Goal: Information Seeking & Learning: Learn about a topic

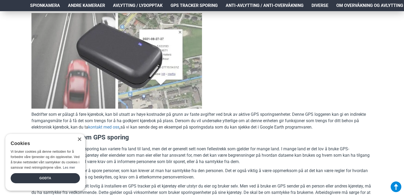
scroll to position [2045, 0]
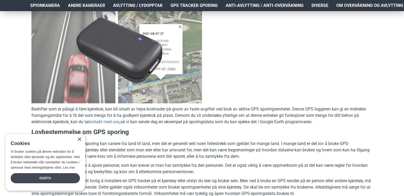
click at [62, 177] on div "Godta" at bounding box center [45, 179] width 69 height 10
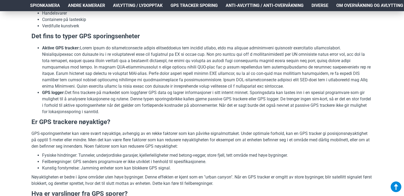
scroll to position [750, 0]
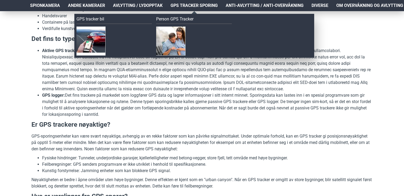
click at [206, 5] on span "GPS Tracker Sporing" at bounding box center [193, 5] width 47 height 6
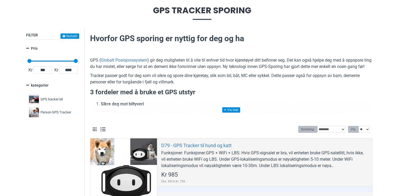
scroll to position [60, 0]
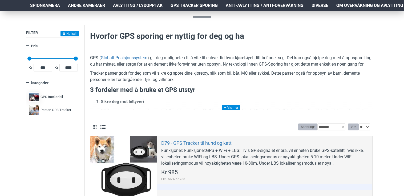
click at [50, 96] on span "GPS tracker bil" at bounding box center [51, 97] width 22 height 5
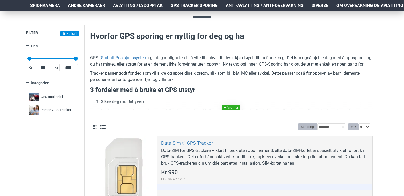
click at [230, 107] on link at bounding box center [231, 107] width 18 height 5
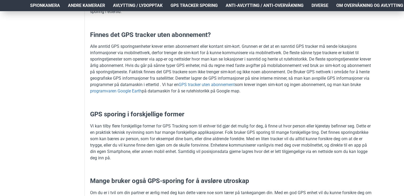
scroll to position [280, 0]
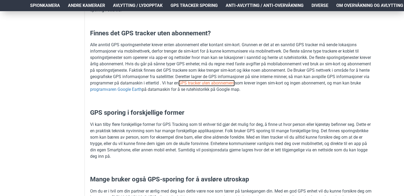
click at [235, 87] on link "GPS tracker uten abonnement" at bounding box center [206, 83] width 56 height 6
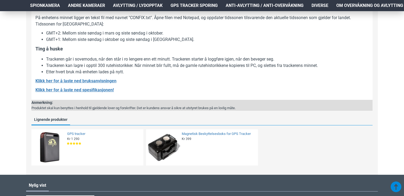
scroll to position [948, 0]
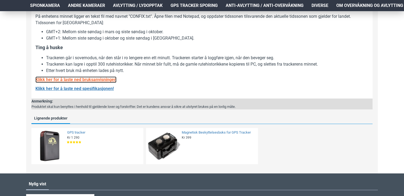
click at [82, 79] on b "Klikk her for å laste ned bruksanvisningen" at bounding box center [75, 79] width 81 height 5
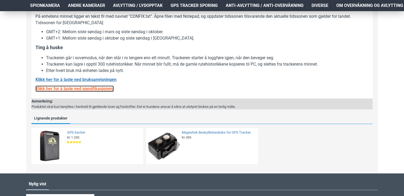
click at [88, 90] on b "Klikk her for å laste ned spesifikasjonen!" at bounding box center [74, 88] width 78 height 5
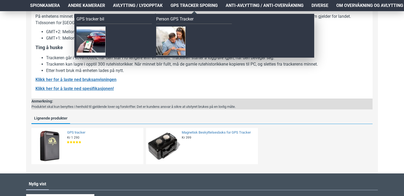
click at [191, 6] on span "GPS Tracker Sporing" at bounding box center [193, 5] width 47 height 6
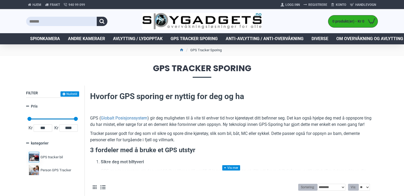
click at [52, 158] on span "GPS tracker bil" at bounding box center [51, 157] width 22 height 5
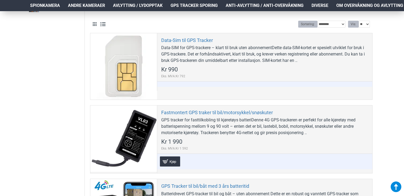
scroll to position [161, 0]
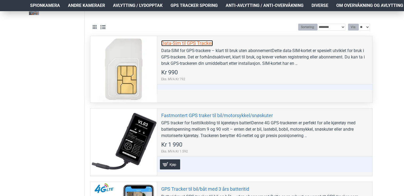
click at [189, 43] on link "Data-Sim til GPS Tracker" at bounding box center [187, 43] width 52 height 6
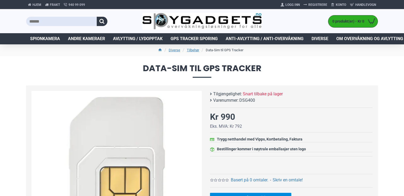
click at [278, 55] on ul "Diverse Tilbehør Data-Sim til GPS Tracker" at bounding box center [201, 50] width 351 height 12
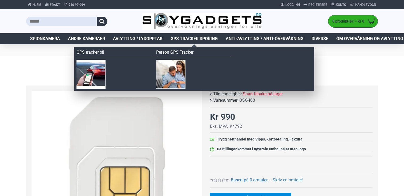
click at [184, 40] on span "GPS Tracker Sporing" at bounding box center [193, 39] width 47 height 6
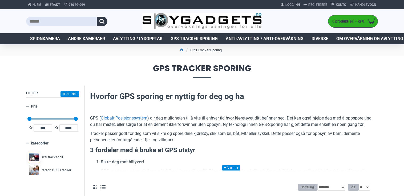
click at [52, 156] on span "GPS tracker bil" at bounding box center [51, 157] width 22 height 5
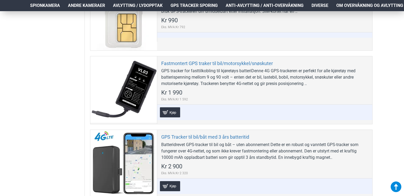
scroll to position [243, 0]
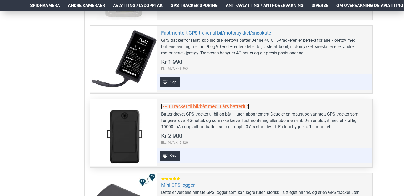
click at [216, 106] on link "GPS Tracker til bil/båt med 3 års batteritid" at bounding box center [205, 107] width 88 height 6
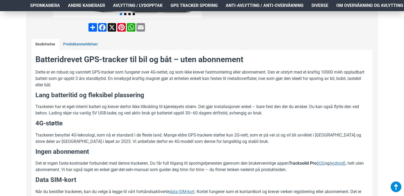
scroll to position [224, 0]
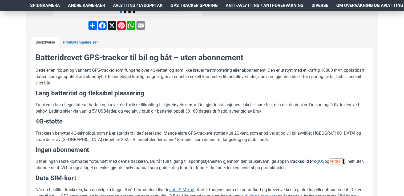
click at [343, 162] on u "Android" at bounding box center [336, 161] width 15 height 5
